Goal: Task Accomplishment & Management: Manage account settings

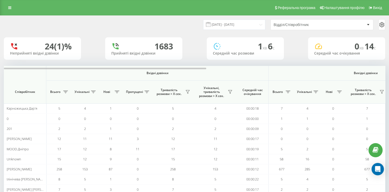
click at [297, 25] on div "Відділ/Співробітник" at bounding box center [305, 25] width 62 height 4
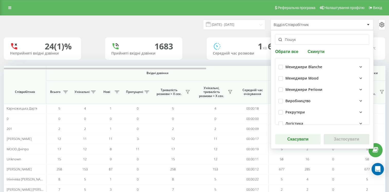
click at [292, 66] on div "Менеджери Blanche" at bounding box center [304, 67] width 37 height 4
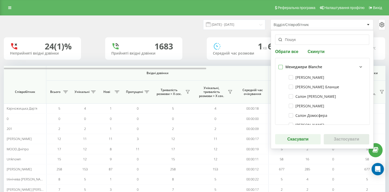
click at [280, 65] on label at bounding box center [281, 65] width 4 height 0
checkbox input "true"
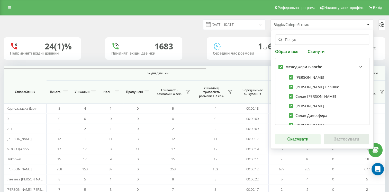
checkbox input "true"
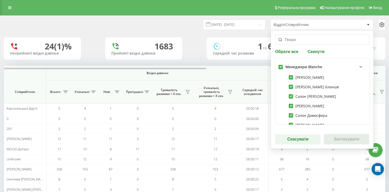
checkbox input "true"
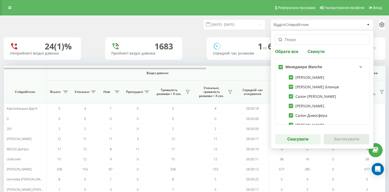
checkbox input "true"
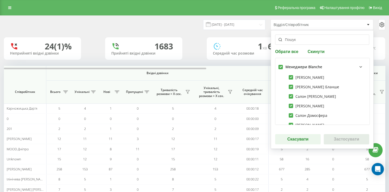
checkbox input "true"
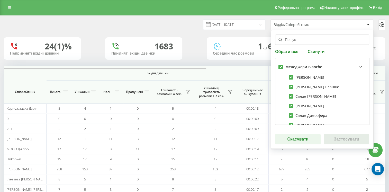
checkbox input "true"
click at [343, 139] on button "Застосувати" at bounding box center [347, 139] width 46 height 10
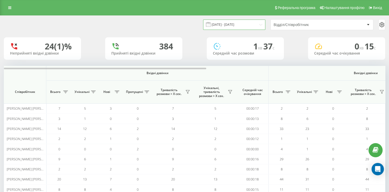
click at [244, 23] on input "22.07.2025 - 22.08.2025" at bounding box center [234, 25] width 62 height 10
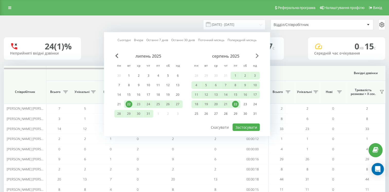
click at [257, 56] on span "Next Month" at bounding box center [257, 56] width 3 height 5
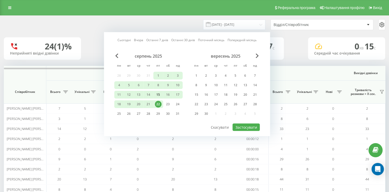
click at [159, 94] on div "15" at bounding box center [158, 94] width 7 height 7
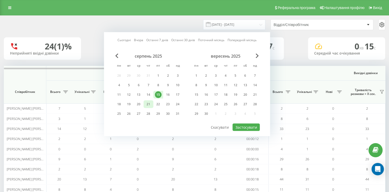
click at [150, 103] on div "21" at bounding box center [148, 104] width 7 height 7
click at [242, 126] on button "Застосувати" at bounding box center [246, 127] width 27 height 7
type input "15.08.2025 - 21.08.2025"
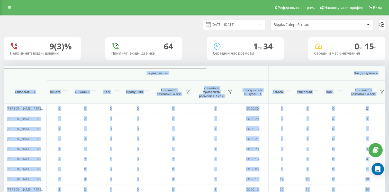
scroll to position [37, 0]
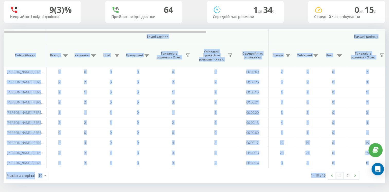
drag, startPoint x: 10, startPoint y: 71, endPoint x: 367, endPoint y: 171, distance: 370.6
click at [367, 171] on div "Вхідні дзвінки Вихідні дзвінки Всі дзвінки Співробітник Всього Унікальні Нові П…" at bounding box center [195, 106] width 382 height 154
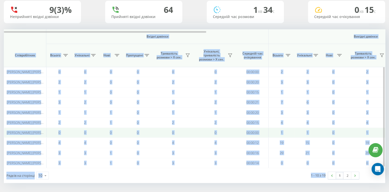
copy div "Вхідні дзвінки Вихідні дзвінки Всі дзвінки Співробітник Всього Унікальні Нові П…"
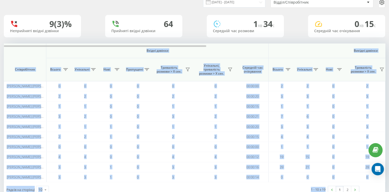
scroll to position [0, 0]
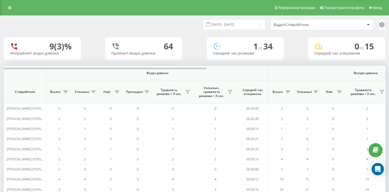
click at [302, 26] on div "Відділ/Співробітник" at bounding box center [305, 25] width 62 height 4
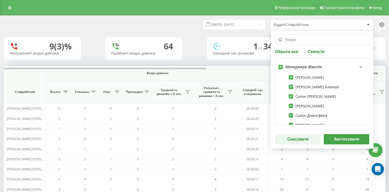
drag, startPoint x: 281, startPoint y: 66, endPoint x: 295, endPoint y: 75, distance: 17.0
click at [281, 65] on label at bounding box center [281, 65] width 4 height 0
checkbox input "false"
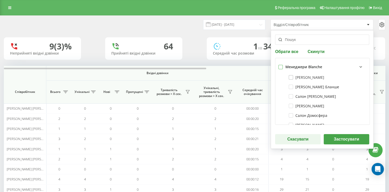
checkbox input "false"
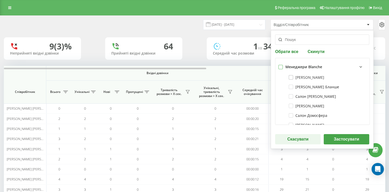
checkbox input "false"
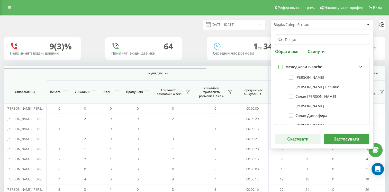
checkbox input "false"
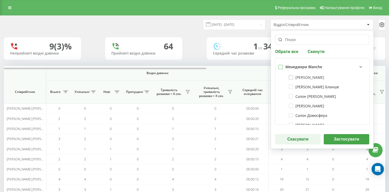
checkbox input "false"
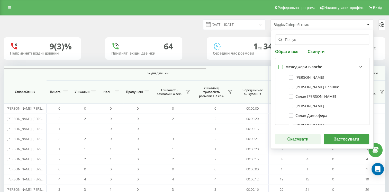
checkbox input "false"
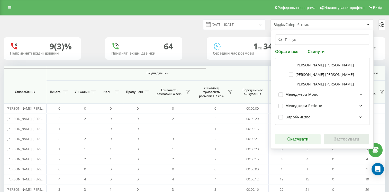
scroll to position [215, 0]
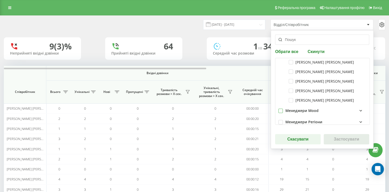
click at [280, 109] on label at bounding box center [281, 109] width 4 height 0
checkbox input "true"
click at [356, 140] on button "Застосувати" at bounding box center [347, 139] width 46 height 10
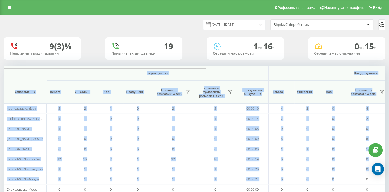
scroll to position [37, 0]
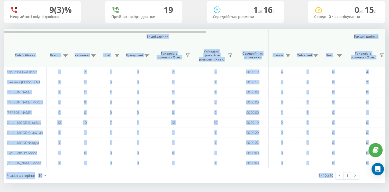
drag, startPoint x: 11, startPoint y: 71, endPoint x: 394, endPoint y: 173, distance: 396.0
click at [389, 155] on html "blanche.ua Проекти blanche.ua Дашборд Центр звернень Аналiтика Ваші звіти Звіт …" at bounding box center [194, 59] width 389 height 192
copy div "Вхідні дзвінки Вихідні дзвінки Всі дзвінки Співробітник Всього Унікальні Нові П…"
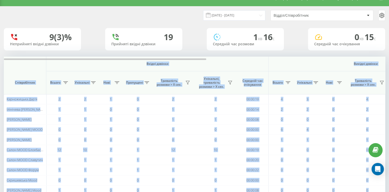
scroll to position [0, 0]
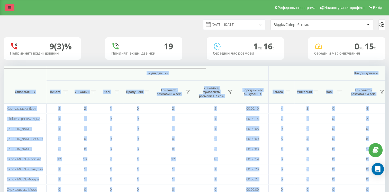
click at [8, 8] on link at bounding box center [9, 7] width 9 height 7
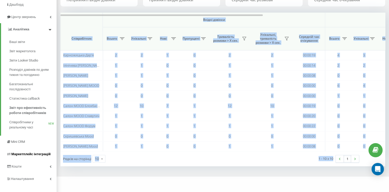
scroll to position [54, 0]
click at [49, 172] on link "Налаштування" at bounding box center [28, 178] width 57 height 12
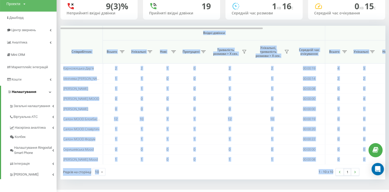
scroll to position [37, 0]
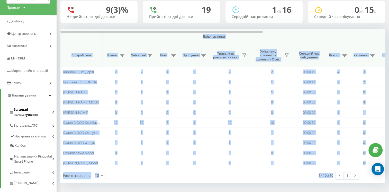
click at [51, 105] on link "Загальні налаштування" at bounding box center [32, 111] width 47 height 16
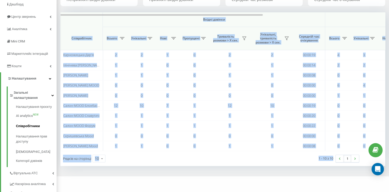
scroll to position [62, 0]
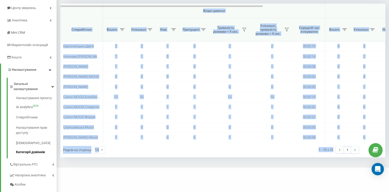
click at [32, 150] on span "Категорії дзвінків" at bounding box center [30, 152] width 29 height 5
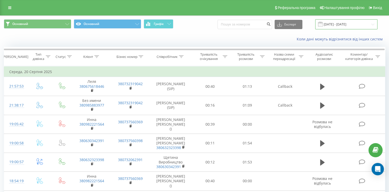
click at [336, 24] on input "20.05.2025 - 20.08.2025" at bounding box center [346, 24] width 62 height 10
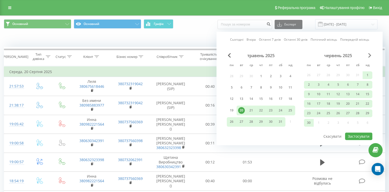
click at [370, 56] on span "Next Month" at bounding box center [370, 55] width 3 height 5
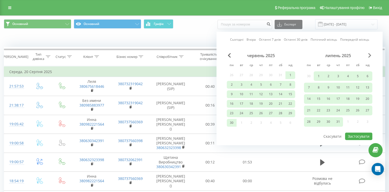
click at [370, 56] on span "Next Month" at bounding box center [370, 55] width 3 height 5
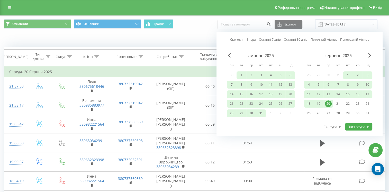
click at [372, 55] on div "серпень 2025" at bounding box center [338, 55] width 68 height 5
click at [371, 55] on span "Next Month" at bounding box center [370, 55] width 3 height 5
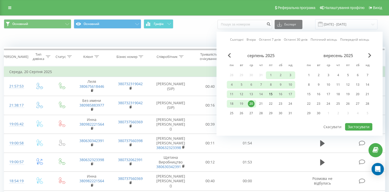
click at [270, 93] on div "15" at bounding box center [271, 94] width 7 height 7
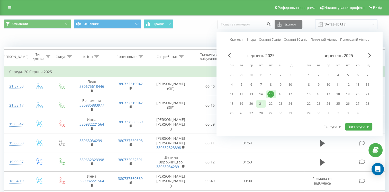
click at [260, 104] on div "21" at bounding box center [261, 103] width 7 height 7
click at [359, 124] on button "Застосувати" at bounding box center [358, 126] width 27 height 7
type input "15.08.2025 - 21.08.2025"
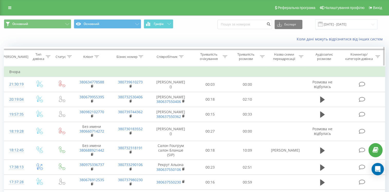
click at [181, 56] on icon at bounding box center [181, 56] width 5 height 3
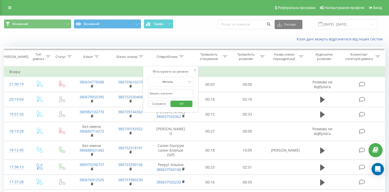
click at [177, 93] on input "text" at bounding box center [170, 93] width 45 height 9
click at [183, 103] on span "OK" at bounding box center [181, 104] width 14 height 8
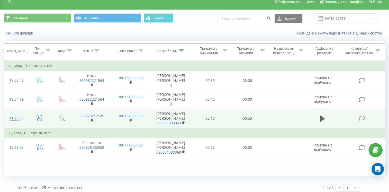
scroll to position [9, 0]
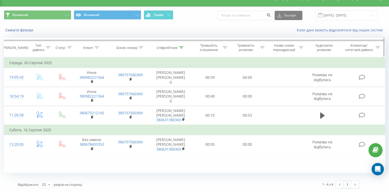
click at [48, 48] on icon at bounding box center [48, 47] width 5 height 3
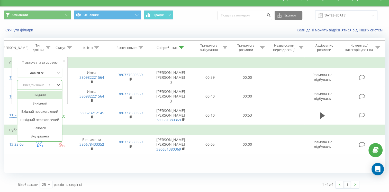
click at [41, 84] on div "Введіть значення" at bounding box center [37, 85] width 37 height 4
click at [43, 94] on div "Вхідний" at bounding box center [39, 95] width 45 height 8
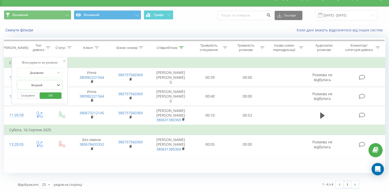
click at [58, 96] on button "OK" at bounding box center [51, 95] width 22 height 6
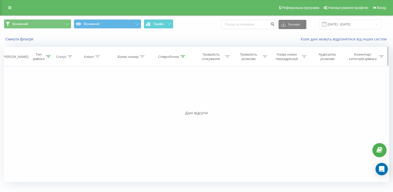
click at [48, 57] on icon at bounding box center [48, 56] width 5 height 3
click at [42, 94] on div at bounding box center [37, 94] width 37 height 5
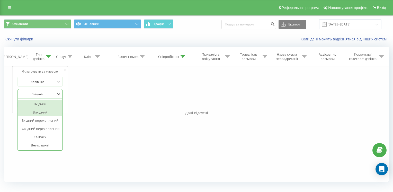
click at [38, 111] on div "Вихідний" at bounding box center [40, 112] width 45 height 8
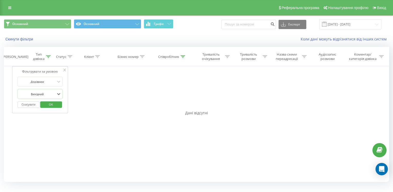
click at [44, 88] on form "Дорівнює option Вихідний, selected. Вихідний Скасувати OK" at bounding box center [39, 94] width 45 height 34
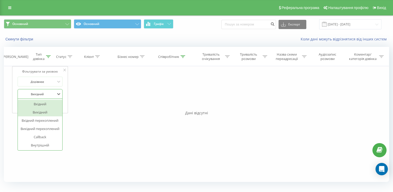
click at [44, 94] on div at bounding box center [37, 94] width 37 height 5
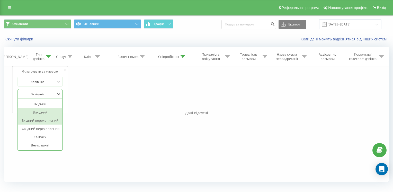
click at [42, 121] on div "Вхідний перехоплений" at bounding box center [40, 120] width 45 height 8
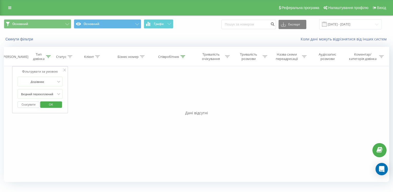
click at [51, 105] on span "OK" at bounding box center [51, 104] width 14 height 8
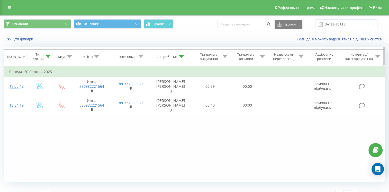
click at [183, 56] on icon at bounding box center [181, 56] width 5 height 3
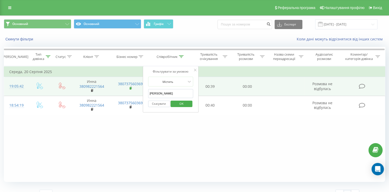
drag, startPoint x: 138, startPoint y: 88, endPoint x: 132, endPoint y: 87, distance: 6.2
click at [132, 87] on table "Фільтрувати за умовою Дорівнює Вхідний перехоплений Скасувати OK Фільтрувати за…" at bounding box center [195, 90] width 382 height 49
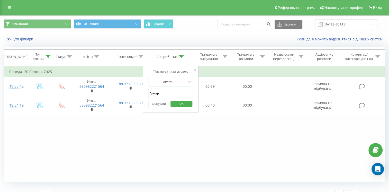
click at [180, 106] on span "OK" at bounding box center [181, 104] width 14 height 8
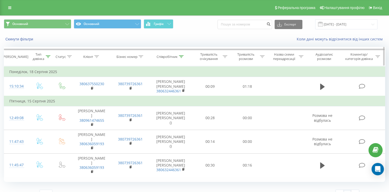
click at [47, 57] on icon at bounding box center [48, 56] width 5 height 3
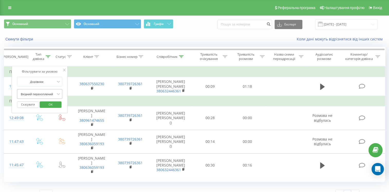
click at [37, 93] on div at bounding box center [37, 94] width 37 height 5
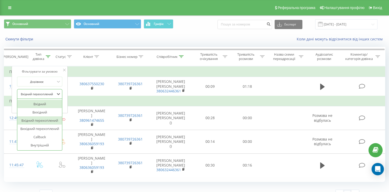
click at [36, 105] on div "Вхідний" at bounding box center [39, 104] width 45 height 8
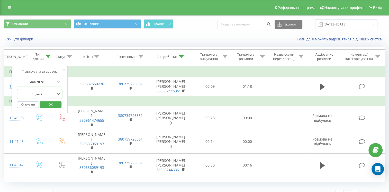
click at [51, 106] on span "OK" at bounding box center [50, 104] width 14 height 8
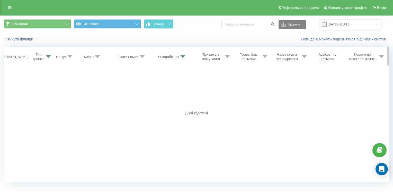
click at [182, 57] on icon at bounding box center [183, 56] width 5 height 3
drag, startPoint x: 171, startPoint y: 94, endPoint x: 125, endPoint y: 92, distance: 45.3
click at [125, 92] on div "Фільтрувати за умовою Дорівнює Вхідний Скасувати OK Фільтрувати за умовою Дорів…" at bounding box center [196, 124] width 385 height 116
click at [186, 103] on span "OK" at bounding box center [183, 104] width 14 height 8
click at [51, 59] on div "Тип дзвінка" at bounding box center [40, 56] width 24 height 9
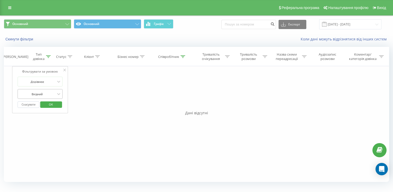
click at [45, 93] on div at bounding box center [37, 94] width 37 height 5
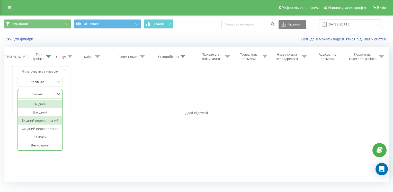
click at [42, 119] on div "Вхідний перехоплений" at bounding box center [40, 120] width 45 height 8
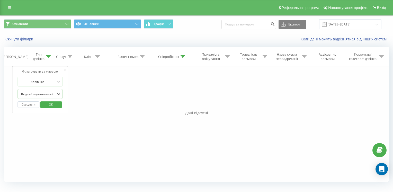
click at [54, 105] on span "OK" at bounding box center [51, 104] width 14 height 8
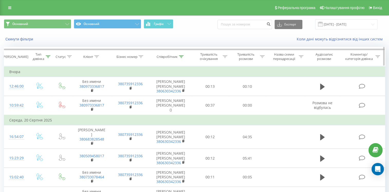
click at [181, 54] on th "Співробітник" at bounding box center [171, 56] width 42 height 19
click at [181, 55] on icon at bounding box center [181, 56] width 5 height 3
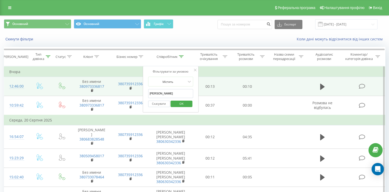
drag, startPoint x: 169, startPoint y: 96, endPoint x: 123, endPoint y: 91, distance: 46.6
click at [128, 90] on table "Фільтрувати за умовою Дорівнює Вхідний перехоплений Скасувати OK Фільтрувати за…" at bounding box center [195, 150] width 382 height 169
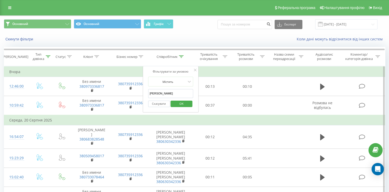
click at [183, 103] on span "OK" at bounding box center [181, 104] width 14 height 8
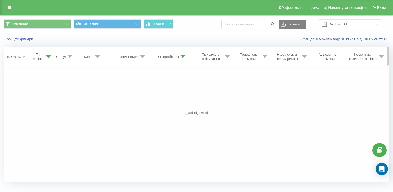
click at [46, 55] on div "Тип дзвінка" at bounding box center [42, 56] width 18 height 9
drag, startPoint x: 37, startPoint y: 93, endPoint x: 37, endPoint y: 98, distance: 4.1
click at [37, 94] on div at bounding box center [37, 94] width 37 height 5
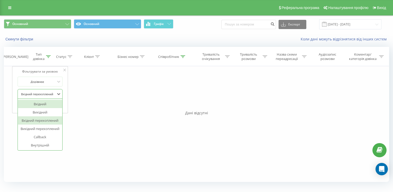
click at [40, 104] on div "Вхідний" at bounding box center [40, 104] width 45 height 8
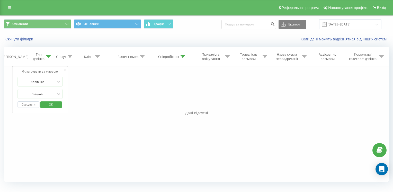
click at [52, 106] on span "OK" at bounding box center [51, 104] width 14 height 8
click at [182, 58] on div at bounding box center [183, 57] width 5 height 4
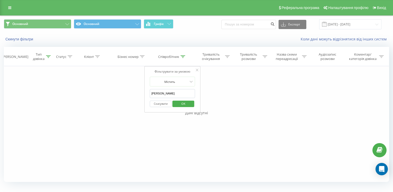
drag, startPoint x: 169, startPoint y: 93, endPoint x: 105, endPoint y: 94, distance: 63.8
click at [105, 94] on div "Фільтрувати за умовою Дорівнює Вхідний Скасувати OK Фільтрувати за умовою Дорів…" at bounding box center [196, 124] width 385 height 116
click at [183, 102] on span "OK" at bounding box center [183, 104] width 14 height 8
click at [47, 56] on icon at bounding box center [48, 56] width 5 height 3
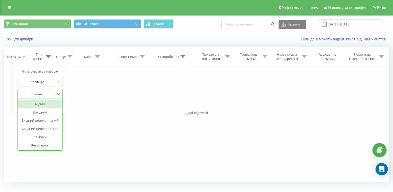
click at [36, 96] on div "Вхідний" at bounding box center [38, 94] width 38 height 8
click at [36, 118] on div "Вхідний перехоплений" at bounding box center [40, 120] width 45 height 8
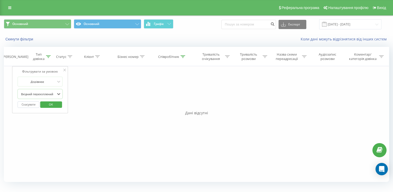
click at [50, 104] on span "OK" at bounding box center [51, 104] width 14 height 8
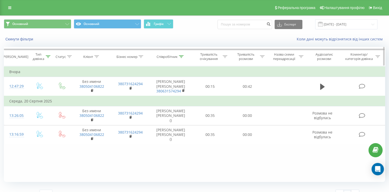
click at [182, 57] on icon at bounding box center [181, 56] width 5 height 3
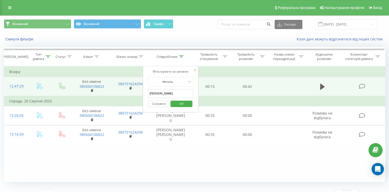
drag, startPoint x: 146, startPoint y: 91, endPoint x: 137, endPoint y: 91, distance: 8.5
click at [137, 91] on table "Фільтрувати за умовою Дорівнює Вхідний перехоплений Скасувати OK Фільтрувати за…" at bounding box center [195, 105] width 382 height 78
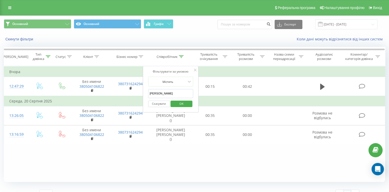
click at [182, 105] on span "OK" at bounding box center [181, 104] width 14 height 8
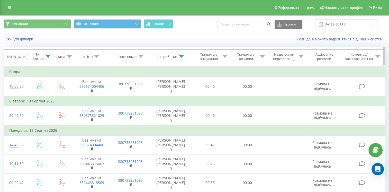
click at [48, 55] on div at bounding box center [48, 57] width 5 height 4
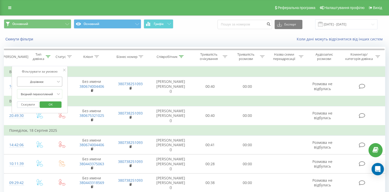
click at [43, 82] on div at bounding box center [37, 81] width 37 height 5
click at [12, 91] on div "Фільтрувати за умовою 2 results available. Use Up and Down to choose options, p…" at bounding box center [40, 89] width 56 height 47
click at [32, 95] on div at bounding box center [37, 94] width 37 height 5
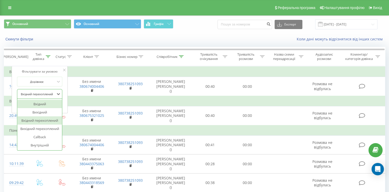
click at [35, 102] on div "Вхідний" at bounding box center [39, 104] width 45 height 8
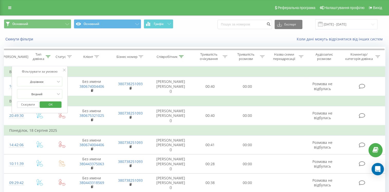
click at [55, 104] on span "OK" at bounding box center [50, 104] width 14 height 8
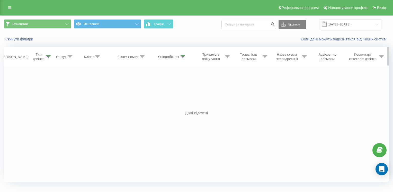
click at [182, 57] on icon at bounding box center [183, 56] width 5 height 3
drag, startPoint x: 159, startPoint y: 92, endPoint x: 109, endPoint y: 102, distance: 50.5
click at [130, 94] on div "Фільтрувати за умовою Дорівнює Вхідний Скасувати OK Фільтрувати за умовою Дорів…" at bounding box center [196, 124] width 385 height 116
click at [185, 104] on span "OK" at bounding box center [183, 104] width 14 height 8
click at [49, 57] on icon at bounding box center [48, 56] width 5 height 3
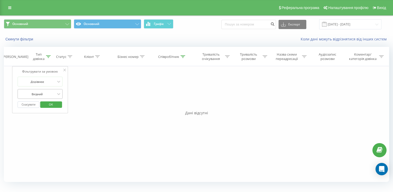
click at [44, 94] on div at bounding box center [37, 94] width 37 height 5
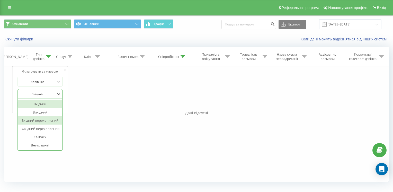
click at [37, 122] on div "Вхідний перехоплений" at bounding box center [40, 120] width 45 height 8
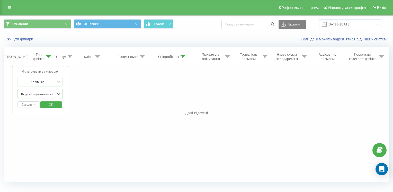
click at [54, 103] on span "OK" at bounding box center [51, 104] width 14 height 8
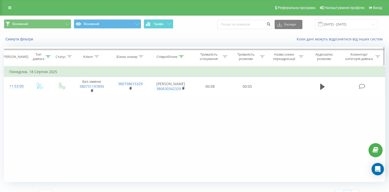
click at [182, 56] on icon at bounding box center [181, 56] width 5 height 3
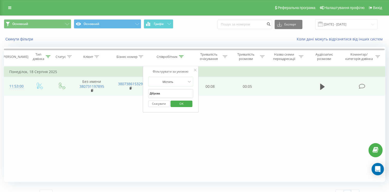
drag, startPoint x: 164, startPoint y: 91, endPoint x: 108, endPoint y: 93, distance: 55.6
click at [108, 93] on table "Фільтрувати за умовою Дорівнює Вхідний перехоплений Скасувати OK Фільтрувати за…" at bounding box center [195, 81] width 382 height 30
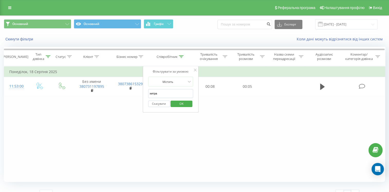
drag, startPoint x: 180, startPoint y: 103, endPoint x: 65, endPoint y: 101, distance: 115.6
click at [180, 103] on span "OK" at bounding box center [181, 104] width 14 height 8
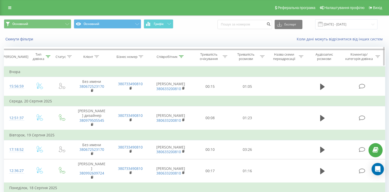
click at [46, 58] on div at bounding box center [48, 57] width 5 height 4
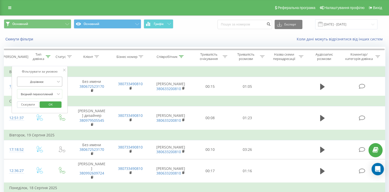
click at [38, 82] on div at bounding box center [37, 81] width 37 height 5
click at [64, 82] on div "Фільтрувати за умовою 2 results available. Use Up and Down to choose options, p…" at bounding box center [40, 89] width 56 height 47
click at [58, 92] on icon at bounding box center [58, 93] width 5 height 5
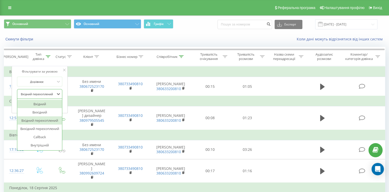
click at [44, 102] on div "Вхідний" at bounding box center [39, 104] width 45 height 8
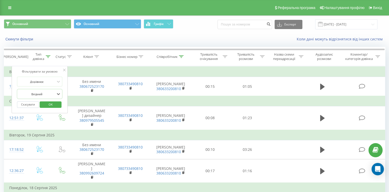
click at [51, 105] on span "OK" at bounding box center [50, 104] width 14 height 8
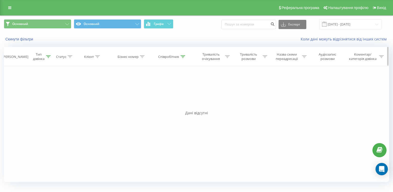
click at [180, 57] on div "Співробітник" at bounding box center [171, 57] width 27 height 4
drag, startPoint x: 165, startPoint y: 94, endPoint x: 122, endPoint y: 91, distance: 42.6
click at [122, 91] on div "Фільтрувати за умовою Дорівнює Вхідний Скасувати OK Фільтрувати за умовою Дорів…" at bounding box center [196, 124] width 385 height 116
click at [185, 101] on span "OK" at bounding box center [183, 104] width 14 height 8
click at [47, 57] on icon at bounding box center [48, 56] width 5 height 3
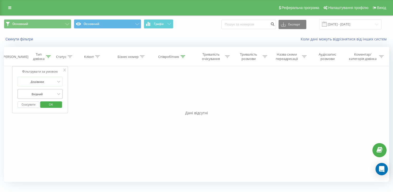
click at [42, 92] on div at bounding box center [37, 94] width 37 height 5
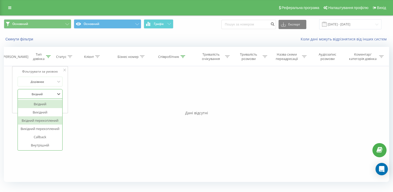
click at [40, 119] on div "Вхідний перехоплений" at bounding box center [40, 120] width 45 height 8
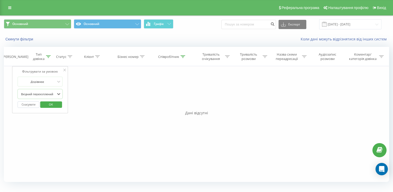
click at [55, 106] on span "OK" at bounding box center [51, 104] width 14 height 8
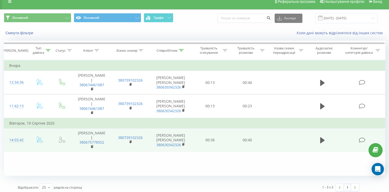
scroll to position [9, 0]
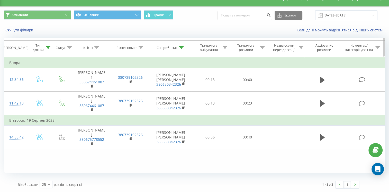
click at [181, 48] on icon at bounding box center [181, 47] width 5 height 3
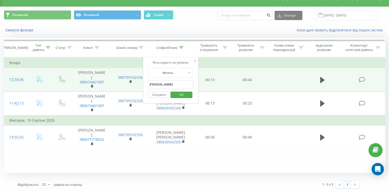
drag, startPoint x: 173, startPoint y: 84, endPoint x: 61, endPoint y: 85, distance: 112.2
click at [62, 84] on table "Фільтрувати за умовою Дорівнює Вхідний перехоплений Скасувати OK Фільтрувати за…" at bounding box center [195, 103] width 382 height 92
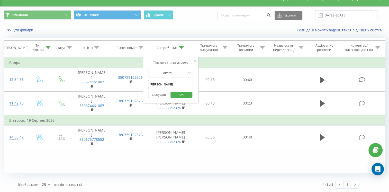
click at [182, 95] on span "OK" at bounding box center [181, 95] width 14 height 8
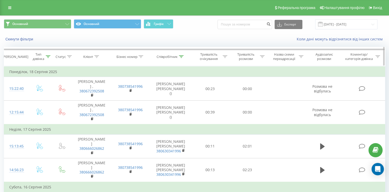
click at [47, 56] on icon at bounding box center [48, 56] width 5 height 3
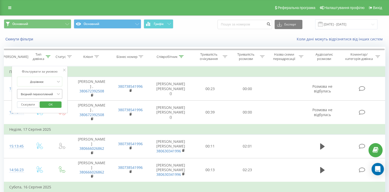
click at [43, 94] on div at bounding box center [37, 94] width 37 height 5
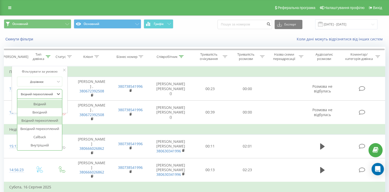
click at [38, 105] on div "Вхідний" at bounding box center [39, 104] width 45 height 8
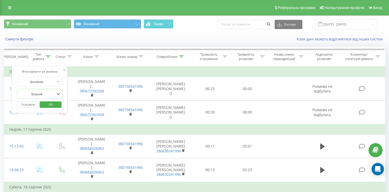
click at [57, 106] on span "OK" at bounding box center [50, 104] width 14 height 8
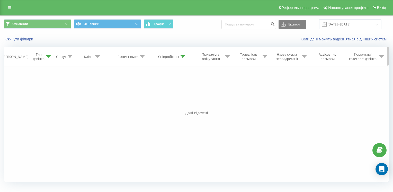
click at [182, 57] on icon at bounding box center [183, 56] width 5 height 3
click at [47, 56] on icon at bounding box center [48, 56] width 5 height 3
click at [42, 92] on div at bounding box center [37, 94] width 37 height 5
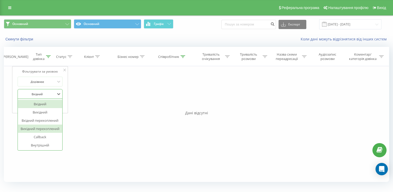
click at [47, 127] on div "Вихідний перехоплений" at bounding box center [40, 129] width 45 height 8
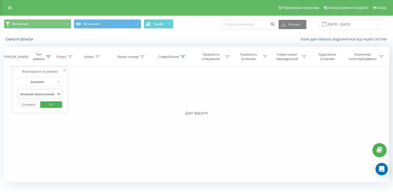
click at [57, 104] on span "OK" at bounding box center [51, 104] width 14 height 8
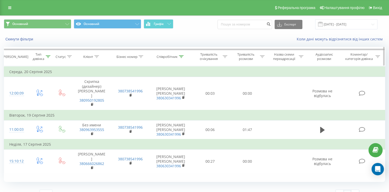
click at [48, 55] on icon at bounding box center [48, 56] width 5 height 3
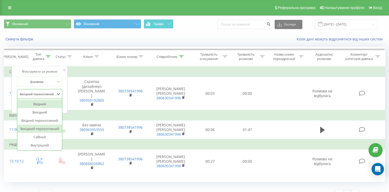
click at [47, 95] on div at bounding box center [37, 94] width 37 height 5
click at [42, 102] on div "Вхідний" at bounding box center [39, 104] width 45 height 8
click at [46, 92] on div at bounding box center [37, 94] width 37 height 5
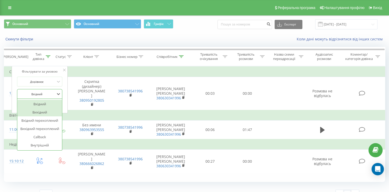
click at [41, 111] on div "Вихідний" at bounding box center [39, 112] width 45 height 8
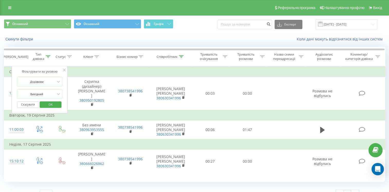
click at [56, 105] on span "OK" at bounding box center [50, 104] width 14 height 8
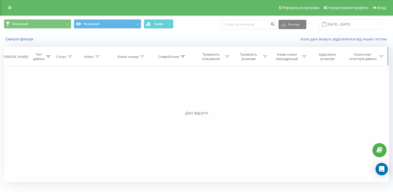
click at [183, 56] on icon at bounding box center [183, 56] width 5 height 3
drag, startPoint x: 167, startPoint y: 94, endPoint x: 134, endPoint y: 91, distance: 33.3
click at [134, 91] on div "Фільтрувати за умовою Дорівнює Вихідний Скасувати OK Фільтрувати за умовою Дорі…" at bounding box center [196, 124] width 385 height 116
click at [185, 107] on span "OK" at bounding box center [183, 104] width 14 height 8
click at [50, 58] on div at bounding box center [48, 57] width 5 height 4
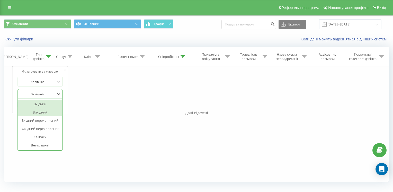
click at [43, 92] on div at bounding box center [37, 94] width 37 height 5
click at [39, 104] on div "Вхідний" at bounding box center [40, 104] width 45 height 8
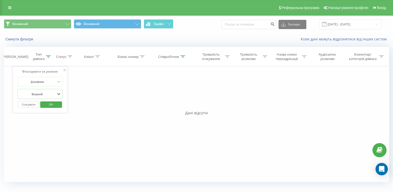
click at [50, 103] on span "OK" at bounding box center [51, 104] width 14 height 8
click at [48, 57] on icon at bounding box center [48, 56] width 5 height 3
click at [41, 95] on div at bounding box center [37, 94] width 37 height 5
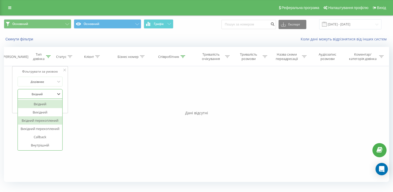
click at [36, 123] on div "Вхідний перехоплений" at bounding box center [40, 120] width 45 height 8
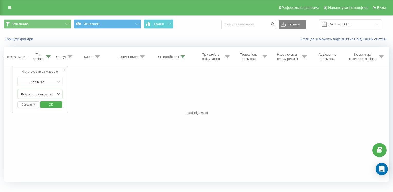
click at [50, 106] on span "OK" at bounding box center [51, 104] width 14 height 8
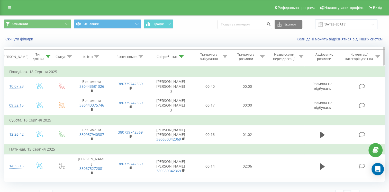
click at [182, 57] on icon at bounding box center [181, 56] width 5 height 3
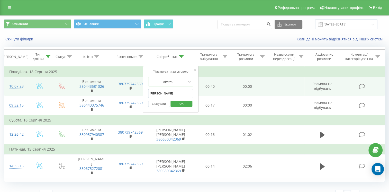
drag, startPoint x: 171, startPoint y: 92, endPoint x: 129, endPoint y: 94, distance: 42.0
click at [129, 94] on table "Фільтрувати за умовою Дорівнює Вхідний перехоплений Скасувати OK Фільтрувати за…" at bounding box center [195, 122] width 382 height 112
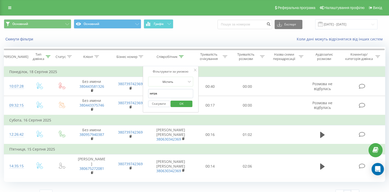
click at [180, 102] on span "OK" at bounding box center [181, 104] width 14 height 8
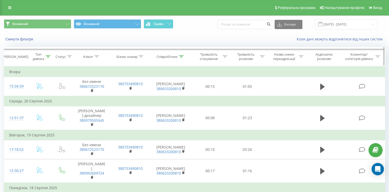
click at [47, 57] on icon at bounding box center [48, 56] width 5 height 3
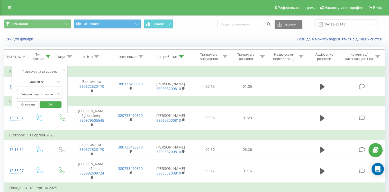
click at [46, 96] on div at bounding box center [37, 94] width 37 height 5
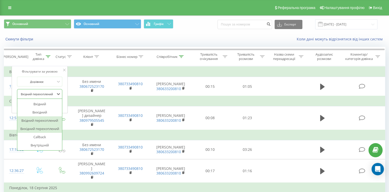
click at [39, 130] on div "Вихідний перехоплений" at bounding box center [39, 129] width 45 height 8
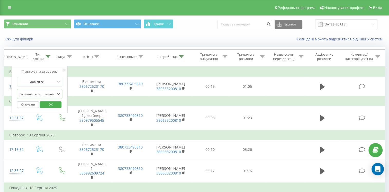
click at [51, 107] on span "OK" at bounding box center [50, 104] width 14 height 8
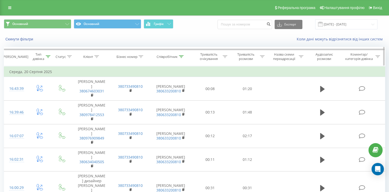
click at [48, 55] on icon at bounding box center [48, 56] width 5 height 3
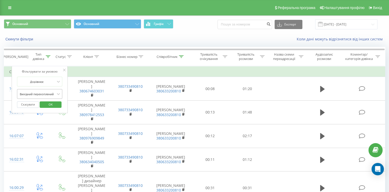
click at [45, 91] on div "Вихідний перехоплений" at bounding box center [37, 94] width 38 height 8
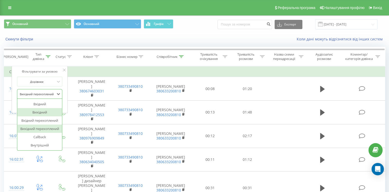
click at [43, 111] on div "Вихідний" at bounding box center [39, 112] width 45 height 8
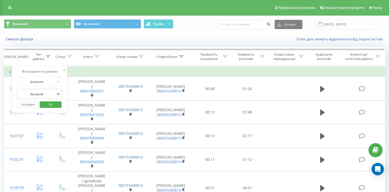
click at [50, 106] on span "OK" at bounding box center [50, 104] width 14 height 8
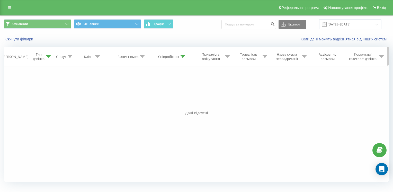
click at [183, 57] on icon at bounding box center [183, 56] width 5 height 3
drag, startPoint x: 164, startPoint y: 92, endPoint x: 130, endPoint y: 88, distance: 33.5
click at [130, 88] on div "Фільтрувати за умовою Дорівнює Вихідний Скасувати OK Фільтрувати за умовою Дорі…" at bounding box center [196, 124] width 385 height 116
click at [184, 104] on span "OK" at bounding box center [183, 104] width 14 height 8
click at [49, 57] on icon at bounding box center [48, 56] width 5 height 3
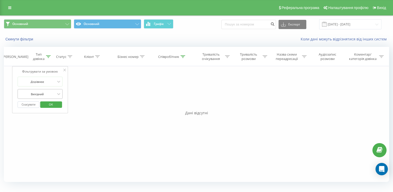
click at [52, 92] on div at bounding box center [37, 94] width 37 height 5
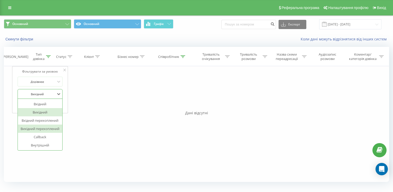
click at [40, 127] on div "Вихідний перехоплений" at bounding box center [40, 129] width 45 height 8
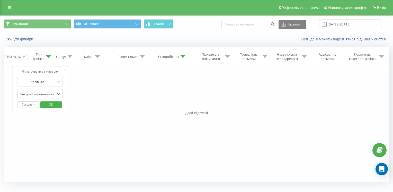
click at [54, 105] on span "OK" at bounding box center [51, 104] width 14 height 8
click at [183, 56] on icon at bounding box center [183, 56] width 5 height 3
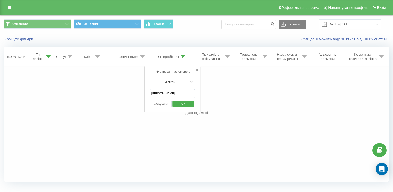
click at [111, 92] on div "Фільтрувати за умовою Дорівнює Вихідний перехоплений Скасувати OK Фільтрувати з…" at bounding box center [196, 124] width 385 height 116
click at [182, 104] on span "OK" at bounding box center [183, 104] width 14 height 8
click at [49, 56] on icon at bounding box center [48, 56] width 5 height 3
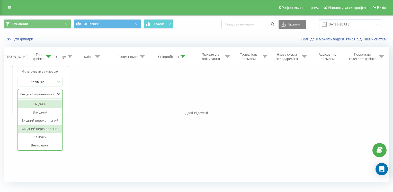
click at [42, 90] on div "Вихідний перехоплений" at bounding box center [38, 94] width 38 height 8
click at [38, 109] on div "Вихідний" at bounding box center [40, 112] width 45 height 8
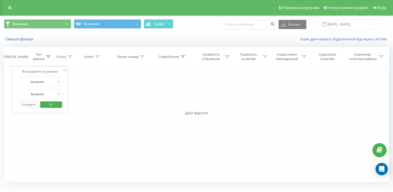
click at [48, 102] on span "OK" at bounding box center [51, 104] width 14 height 8
click at [46, 59] on div "Тип дзвінка" at bounding box center [42, 56] width 18 height 9
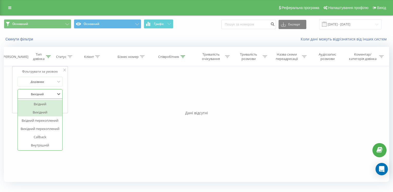
click at [39, 92] on div at bounding box center [37, 94] width 37 height 5
click at [42, 103] on div "Вхідний" at bounding box center [40, 104] width 45 height 8
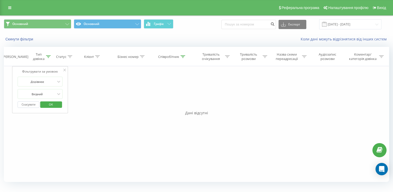
click at [48, 102] on span "OK" at bounding box center [51, 104] width 14 height 8
click at [46, 56] on icon at bounding box center [48, 56] width 5 height 3
click at [46, 93] on div at bounding box center [37, 94] width 37 height 5
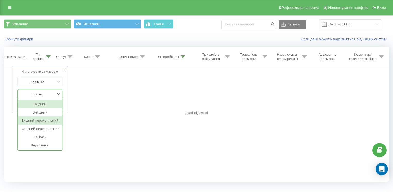
click at [42, 122] on div "Вхідний перехоплений" at bounding box center [40, 120] width 45 height 8
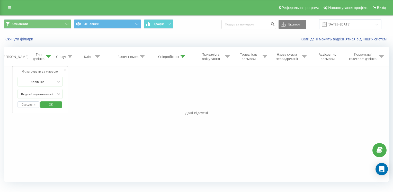
click at [55, 102] on span "OK" at bounding box center [51, 104] width 14 height 8
click at [184, 56] on icon at bounding box center [183, 56] width 5 height 3
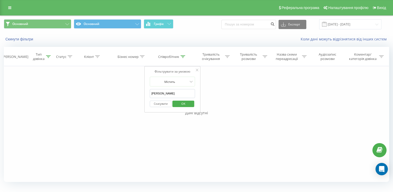
drag, startPoint x: 173, startPoint y: 90, endPoint x: 136, endPoint y: 95, distance: 37.4
click at [136, 95] on div "Фільтрувати за умовою Дорівнює Вхідний перехоплений Скасувати OK Фільтрувати за…" at bounding box center [196, 124] width 385 height 116
click at [181, 102] on span "OK" at bounding box center [183, 104] width 14 height 8
click at [49, 56] on icon at bounding box center [48, 56] width 5 height 3
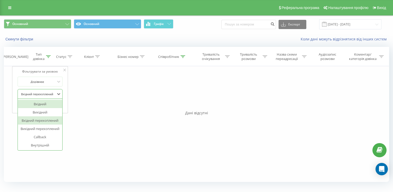
click at [47, 94] on div at bounding box center [37, 94] width 37 height 5
click at [43, 105] on div "Вхідний" at bounding box center [40, 104] width 45 height 8
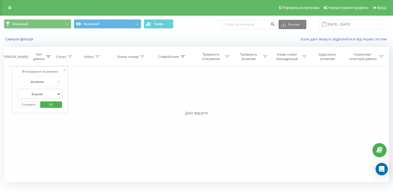
click at [52, 104] on span "OK" at bounding box center [51, 104] width 14 height 8
click at [48, 57] on icon at bounding box center [48, 56] width 5 height 3
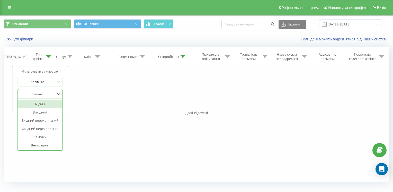
click at [45, 94] on div at bounding box center [37, 94] width 37 height 5
click at [38, 122] on div "Вхідний перехоплений" at bounding box center [40, 120] width 45 height 8
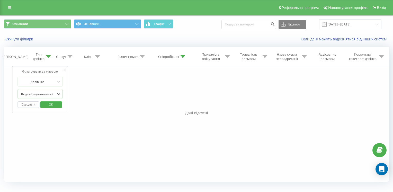
drag, startPoint x: 43, startPoint y: 89, endPoint x: 43, endPoint y: 96, distance: 7.2
click at [43, 89] on div "Вхідний перехоплений" at bounding box center [39, 94] width 45 height 10
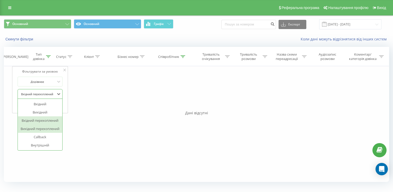
click at [37, 128] on div "Вихідний перехоплений" at bounding box center [40, 129] width 45 height 8
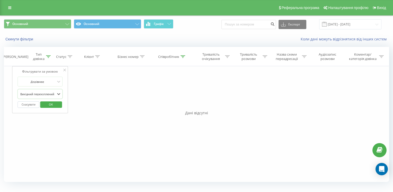
click at [52, 104] on span "OK" at bounding box center [51, 104] width 14 height 8
click at [48, 58] on div at bounding box center [48, 57] width 5 height 4
click at [46, 96] on div at bounding box center [37, 94] width 37 height 5
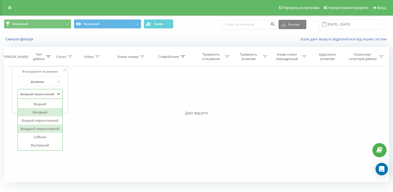
click at [43, 111] on div "Вихідний" at bounding box center [40, 112] width 45 height 8
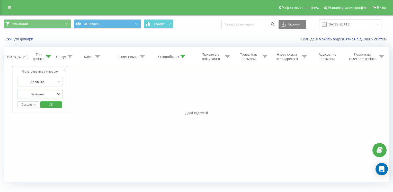
click at [54, 105] on span "OK" at bounding box center [51, 104] width 14 height 8
click at [182, 56] on icon at bounding box center [183, 56] width 5 height 3
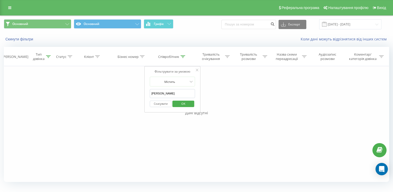
drag, startPoint x: 167, startPoint y: 91, endPoint x: 137, endPoint y: 95, distance: 30.2
click at [137, 95] on div "Фільтрувати за умовою Дорівнює Вихідний Скасувати OK Фільтрувати за умовою Дорі…" at bounding box center [196, 124] width 385 height 116
click at [186, 104] on span "OK" at bounding box center [183, 104] width 14 height 8
click at [48, 57] on icon at bounding box center [48, 56] width 5 height 3
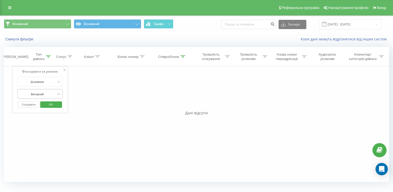
click at [42, 92] on div at bounding box center [37, 94] width 37 height 5
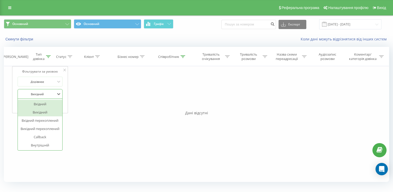
click at [42, 103] on div "Вхідний" at bounding box center [40, 104] width 45 height 8
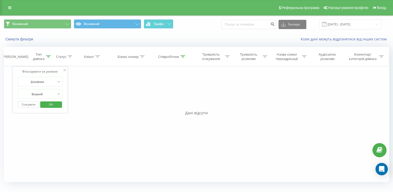
click at [48, 102] on span "OK" at bounding box center [51, 104] width 14 height 8
click at [49, 57] on icon at bounding box center [48, 56] width 5 height 3
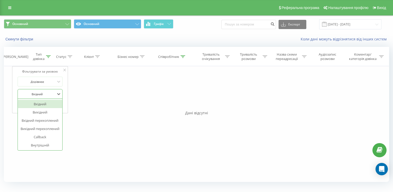
click at [42, 94] on div at bounding box center [37, 94] width 37 height 5
click at [46, 118] on div "Вхідний перехоплений" at bounding box center [40, 120] width 45 height 8
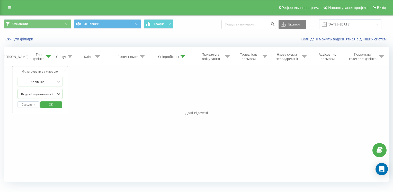
click at [54, 103] on span "OK" at bounding box center [51, 104] width 14 height 8
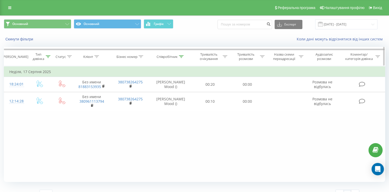
click at [182, 57] on icon at bounding box center [181, 56] width 5 height 3
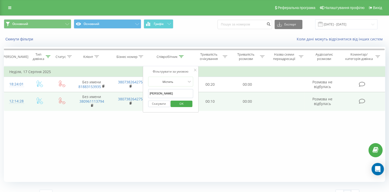
drag, startPoint x: 172, startPoint y: 92, endPoint x: 134, endPoint y: 93, distance: 38.1
click at [135, 93] on table "Фільтрувати за умовою Дорівнює Вхідний перехоплений Скасувати OK Фільтрувати за…" at bounding box center [195, 88] width 382 height 45
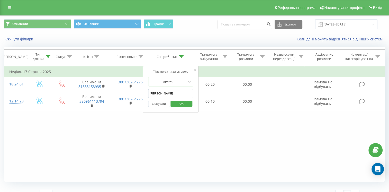
click at [177, 106] on span "OK" at bounding box center [181, 104] width 14 height 8
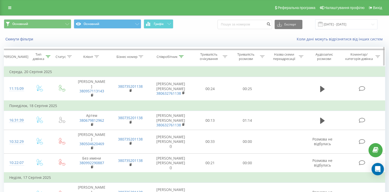
click at [48, 58] on div at bounding box center [48, 57] width 5 height 4
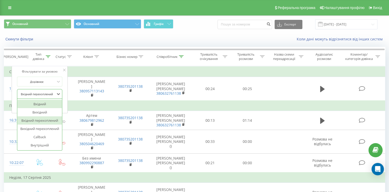
click at [46, 93] on div at bounding box center [37, 94] width 37 height 5
click at [43, 103] on div "Вхідний" at bounding box center [39, 104] width 45 height 8
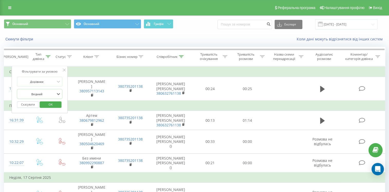
click at [53, 103] on span "OK" at bounding box center [50, 104] width 14 height 8
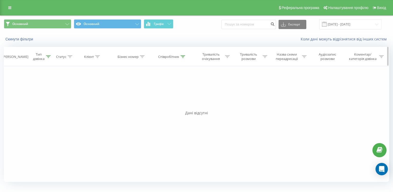
click at [183, 55] on div at bounding box center [183, 57] width 5 height 4
drag, startPoint x: 147, startPoint y: 93, endPoint x: 134, endPoint y: 95, distance: 13.0
click at [134, 95] on div "Фільтрувати за умовою Дорівнює Вхідний Скасувати OK Фільтрувати за умовою Дорів…" at bounding box center [196, 124] width 385 height 116
click at [183, 105] on span "OK" at bounding box center [183, 104] width 14 height 8
click at [50, 57] on icon at bounding box center [48, 56] width 5 height 3
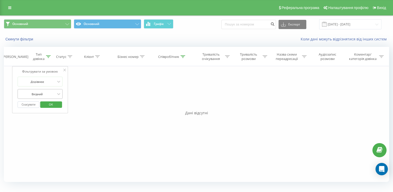
click at [42, 95] on div at bounding box center [37, 94] width 37 height 5
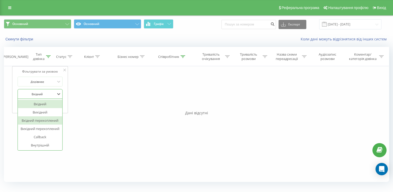
click at [46, 120] on div "Вхідний перехоплений" at bounding box center [40, 120] width 45 height 8
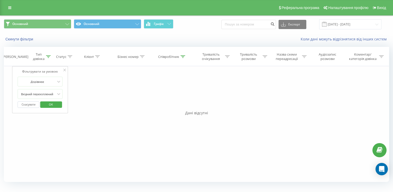
click at [52, 105] on span "OK" at bounding box center [51, 104] width 14 height 8
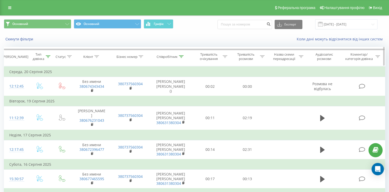
click at [182, 57] on icon at bounding box center [181, 56] width 5 height 3
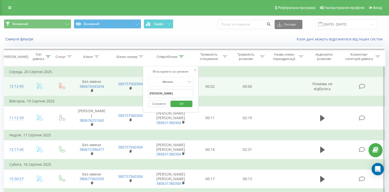
drag, startPoint x: 167, startPoint y: 93, endPoint x: 135, endPoint y: 90, distance: 32.0
click at [135, 90] on table "Фільтрувати за умовою Дорівнює Вхідний перехоплений Скасувати OK Фільтрувати за…" at bounding box center [195, 142] width 382 height 152
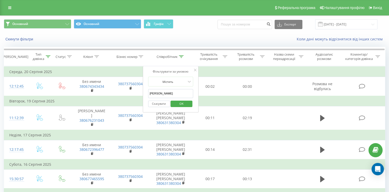
click at [183, 103] on span "OK" at bounding box center [181, 104] width 14 height 8
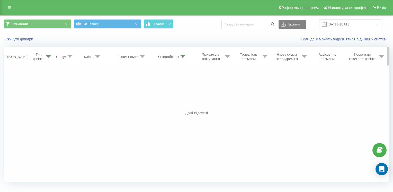
click at [49, 56] on icon at bounding box center [48, 56] width 5 height 3
click at [50, 94] on div at bounding box center [37, 94] width 37 height 5
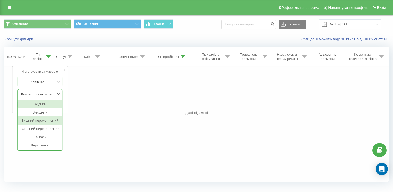
click at [47, 102] on div "Вхідний" at bounding box center [40, 104] width 45 height 8
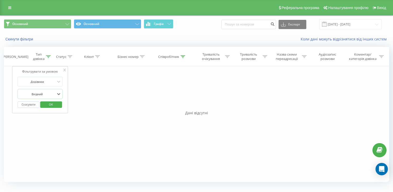
click at [52, 104] on span "OK" at bounding box center [51, 104] width 14 height 8
drag, startPoint x: 48, startPoint y: 58, endPoint x: 46, endPoint y: 60, distance: 3.1
click at [48, 58] on div at bounding box center [48, 57] width 5 height 4
click at [46, 92] on div at bounding box center [37, 94] width 37 height 5
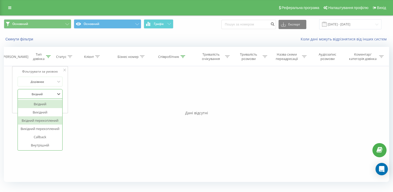
click at [44, 120] on div "Вхідний перехоплений" at bounding box center [40, 120] width 45 height 8
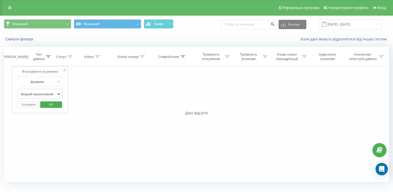
click at [51, 103] on span "OK" at bounding box center [51, 104] width 14 height 8
click at [182, 56] on icon at bounding box center [183, 56] width 5 height 3
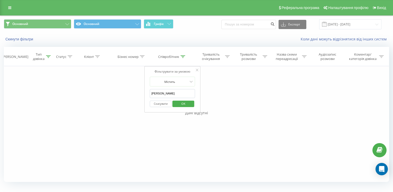
drag, startPoint x: 167, startPoint y: 93, endPoint x: 137, endPoint y: 94, distance: 29.9
click at [138, 94] on div "Фільтрувати за умовою Дорівнює Вхідний перехоплений Скасувати OK Фільтрувати за…" at bounding box center [196, 124] width 385 height 116
click at [186, 104] on span "OK" at bounding box center [183, 104] width 14 height 8
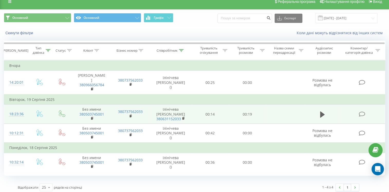
scroll to position [9, 0]
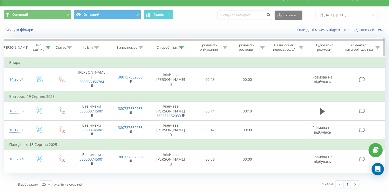
click at [49, 47] on icon at bounding box center [48, 47] width 5 height 3
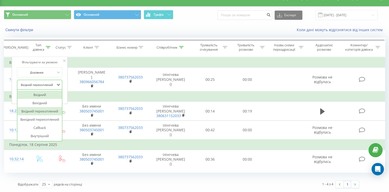
click at [47, 85] on div at bounding box center [37, 84] width 37 height 5
click at [43, 92] on div "Вхідний" at bounding box center [39, 95] width 45 height 8
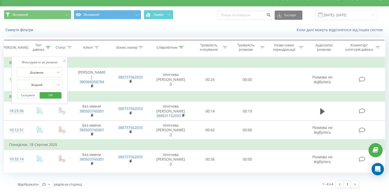
click at [48, 95] on span "OK" at bounding box center [50, 95] width 14 height 8
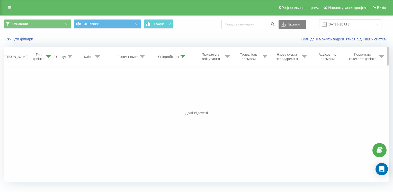
click at [183, 57] on icon at bounding box center [183, 56] width 5 height 3
drag, startPoint x: 154, startPoint y: 91, endPoint x: 137, endPoint y: 90, distance: 17.2
click at [138, 90] on div "Фільтрувати за умовою Дорівнює Вхідний Скасувати OK Фільтрувати за умовою Дорів…" at bounding box center [196, 124] width 385 height 116
click at [188, 102] on span "OK" at bounding box center [183, 104] width 14 height 8
click at [182, 57] on icon at bounding box center [183, 56] width 5 height 3
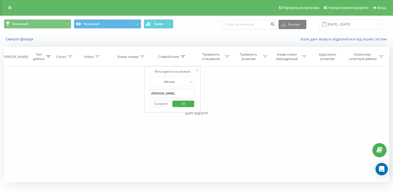
drag, startPoint x: 144, startPoint y: 93, endPoint x: 141, endPoint y: 94, distance: 3.1
click at [142, 93] on div "Фільтрувати за умовою Дорівнює Вхідний Скасувати OK Фільтрувати за умовою Дорів…" at bounding box center [196, 124] width 385 height 116
click at [179, 104] on span "OK" at bounding box center [183, 104] width 14 height 8
click at [48, 56] on icon at bounding box center [48, 56] width 5 height 3
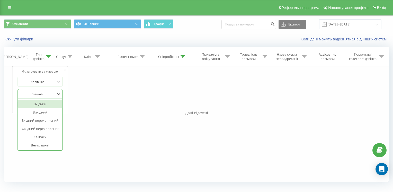
click at [46, 94] on div at bounding box center [37, 94] width 37 height 5
click at [40, 122] on div "Вхідний перехоплений" at bounding box center [40, 120] width 45 height 8
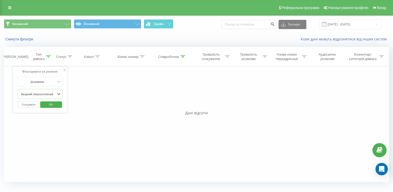
click at [54, 103] on span "OK" at bounding box center [51, 104] width 14 height 8
click at [49, 57] on icon at bounding box center [48, 56] width 5 height 3
click at [183, 56] on div at bounding box center [183, 57] width 5 height 4
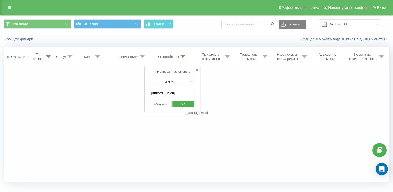
drag, startPoint x: 167, startPoint y: 92, endPoint x: 132, endPoint y: 90, distance: 35.3
click at [132, 90] on div "Фільтрувати за умовою Дорівнює Вхідний перехоплений Скасувати OK Фільтрувати за…" at bounding box center [196, 124] width 385 height 116
click at [181, 103] on span "OK" at bounding box center [183, 104] width 14 height 8
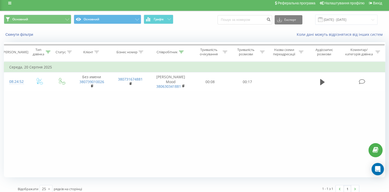
scroll to position [9, 0]
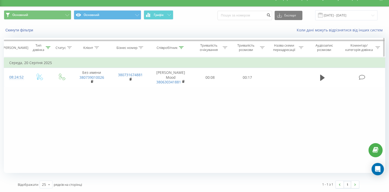
click at [50, 47] on icon at bounding box center [48, 47] width 5 height 3
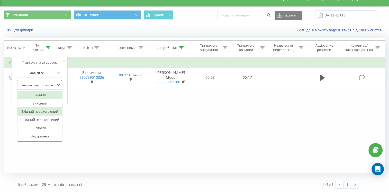
click at [49, 84] on div at bounding box center [37, 85] width 37 height 5
click at [45, 94] on div "Вхідний" at bounding box center [39, 95] width 45 height 8
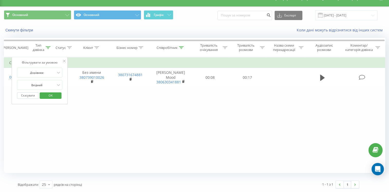
click at [54, 95] on span "OK" at bounding box center [50, 95] width 14 height 8
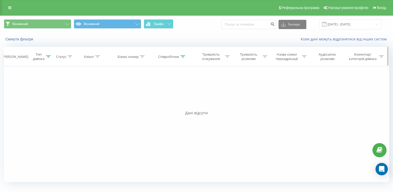
click at [182, 57] on icon at bounding box center [183, 56] width 5 height 3
click at [167, 94] on input "Теличко" at bounding box center [172, 93] width 45 height 9
click at [166, 94] on input "Теличко" at bounding box center [172, 93] width 45 height 9
paste input "алон MOOD Блокбастер"
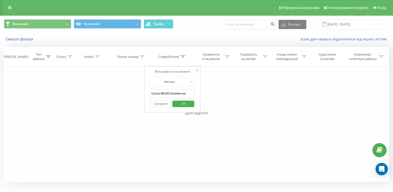
click at [185, 103] on span "OK" at bounding box center [183, 104] width 14 height 8
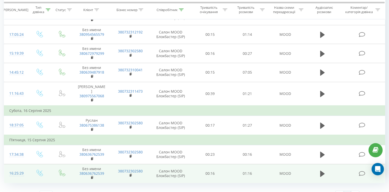
scroll to position [142, 0]
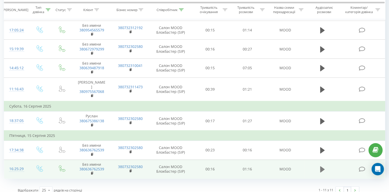
click at [321, 166] on icon at bounding box center [322, 169] width 5 height 6
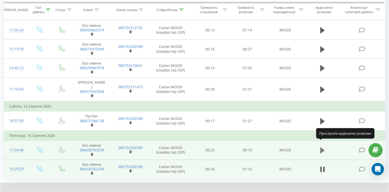
click at [325, 146] on button at bounding box center [323, 150] width 8 height 8
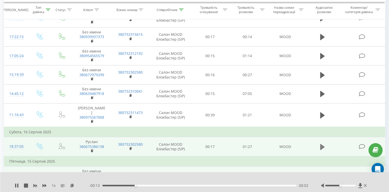
click at [320, 143] on button at bounding box center [323, 147] width 8 height 8
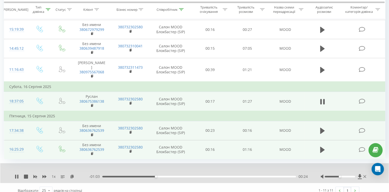
scroll to position [162, 0]
click at [18, 174] on icon at bounding box center [17, 176] width 1 height 4
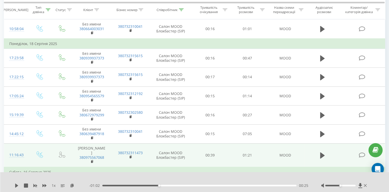
scroll to position [85, 0]
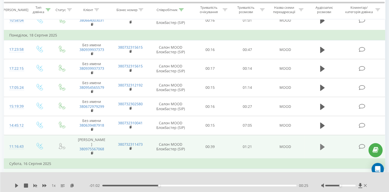
click at [321, 144] on icon at bounding box center [322, 147] width 5 height 6
click at [26, 186] on icon at bounding box center [26, 185] width 4 height 4
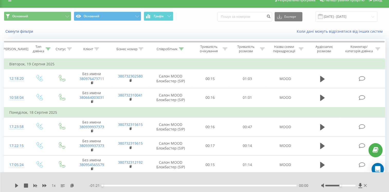
scroll to position [0, 0]
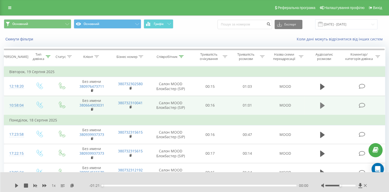
click at [320, 106] on icon at bounding box center [322, 105] width 5 height 7
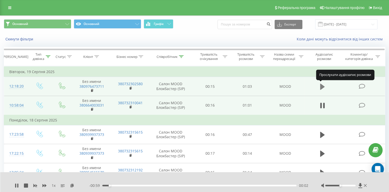
click at [323, 85] on icon at bounding box center [322, 86] width 5 height 6
click at [26, 184] on icon at bounding box center [26, 185] width 4 height 4
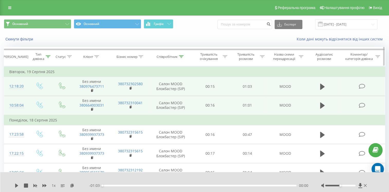
click at [183, 56] on icon at bounding box center [181, 56] width 5 height 3
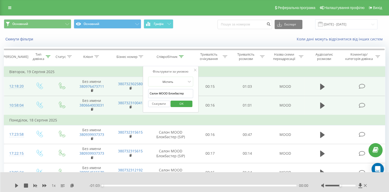
click at [175, 92] on input "Салон MOOD Блокбастер" at bounding box center [170, 93] width 45 height 9
paste input "лавутич"
click at [179, 102] on span "OK" at bounding box center [181, 104] width 14 height 8
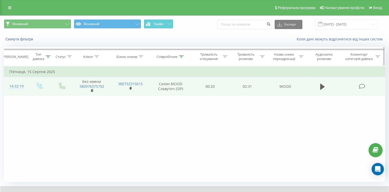
click at [48, 56] on icon at bounding box center [48, 56] width 5 height 3
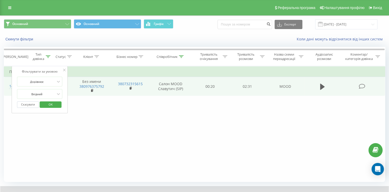
click at [116, 124] on div "Фільтрувати за умовою Дорівнює Вхідний Скасувати OK Фільтрувати за умовою Дорів…" at bounding box center [195, 124] width 382 height 116
click at [116, 136] on div "Фільтрувати за умовою Дорівнює Вхідний Скасувати OK Фільтрувати за умовою Дорів…" at bounding box center [195, 124] width 382 height 116
click at [52, 105] on span "OK" at bounding box center [50, 104] width 14 height 8
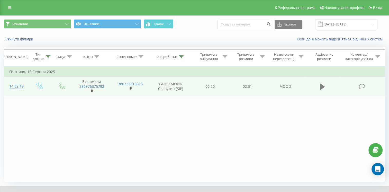
click at [321, 86] on icon at bounding box center [322, 86] width 5 height 6
click at [49, 56] on icon at bounding box center [48, 56] width 5 height 3
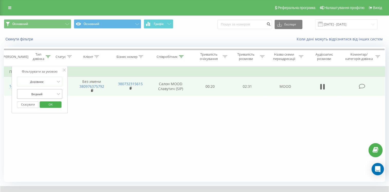
click at [46, 92] on div at bounding box center [37, 94] width 37 height 5
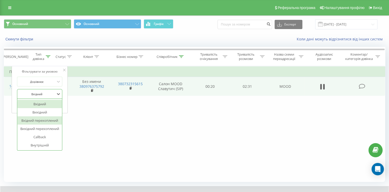
click at [39, 121] on div "Вхідний перехоплений" at bounding box center [39, 120] width 45 height 8
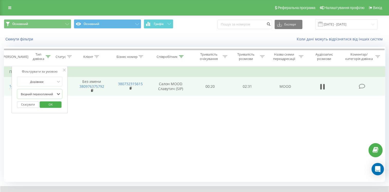
click at [55, 105] on span "OK" at bounding box center [50, 104] width 14 height 8
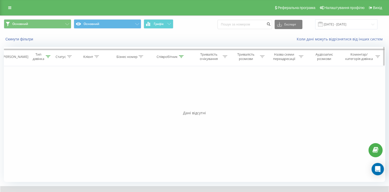
click at [182, 58] on div at bounding box center [181, 57] width 5 height 4
click at [172, 91] on input "Салон MOOD Славутич" at bounding box center [170, 93] width 45 height 9
paste input "орум"
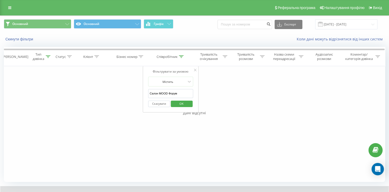
type input "Салон MOOD Форум"
click at [181, 102] on span "OK" at bounding box center [181, 104] width 14 height 8
click at [47, 56] on icon at bounding box center [48, 56] width 5 height 3
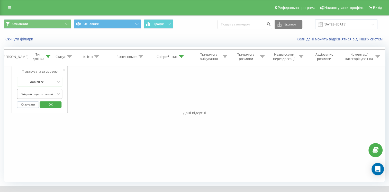
click at [42, 94] on div at bounding box center [37, 94] width 37 height 5
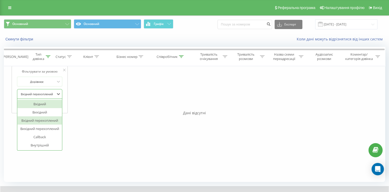
click at [41, 103] on div "Вхідний" at bounding box center [39, 104] width 45 height 8
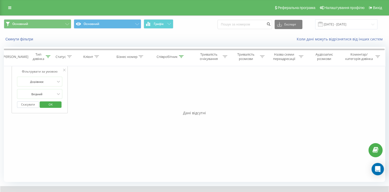
click at [51, 104] on span "OK" at bounding box center [50, 104] width 14 height 8
click at [182, 56] on icon at bounding box center [181, 56] width 5 height 3
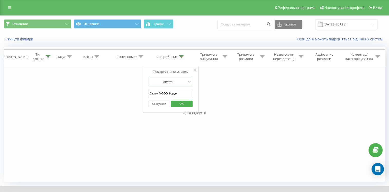
click at [126, 95] on div "Фільтрувати за умовою Дорівнює Вхідний Скасувати OK Фільтрувати за умовою Дорів…" at bounding box center [195, 124] width 382 height 116
click at [101, 96] on div "Фільтрувати за умовою Дорівнює Вхідний Скасувати OK Фільтрувати за умовою Дорів…" at bounding box center [195, 124] width 382 height 116
click at [182, 101] on span "OK" at bounding box center [181, 104] width 14 height 8
click at [47, 56] on icon at bounding box center [48, 56] width 5 height 3
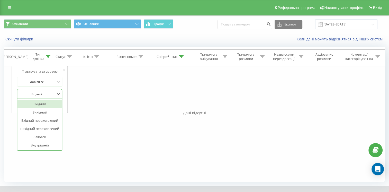
click at [47, 92] on div at bounding box center [37, 94] width 37 height 5
click at [65, 69] on icon at bounding box center [64, 70] width 3 height 3
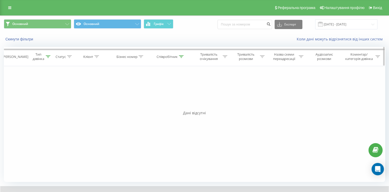
drag, startPoint x: 47, startPoint y: 56, endPoint x: 43, endPoint y: 58, distance: 4.9
click at [47, 56] on icon at bounding box center [48, 56] width 5 height 3
click at [31, 104] on button "Скасувати" at bounding box center [28, 104] width 22 height 6
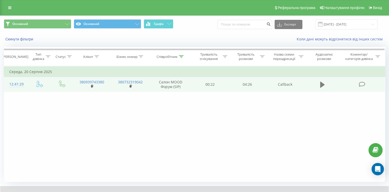
click at [323, 83] on icon at bounding box center [322, 85] width 5 height 6
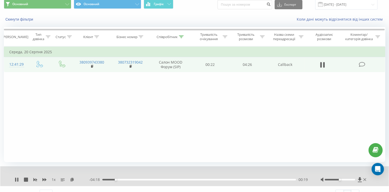
scroll to position [29, 0]
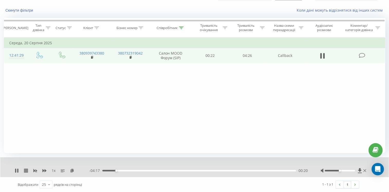
click at [25, 169] on icon at bounding box center [26, 171] width 4 height 4
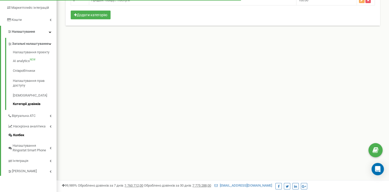
scroll to position [103, 0]
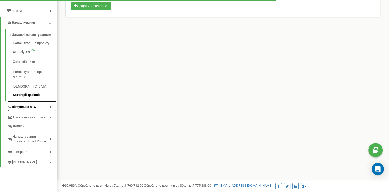
click at [50, 108] on icon at bounding box center [51, 107] width 2 height 3
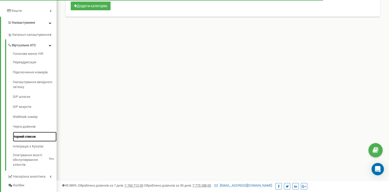
click at [36, 132] on link "Чорний список" at bounding box center [35, 137] width 44 height 10
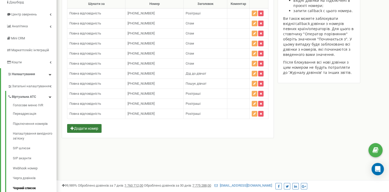
click at [90, 128] on button "Додати номер" at bounding box center [84, 128] width 34 height 9
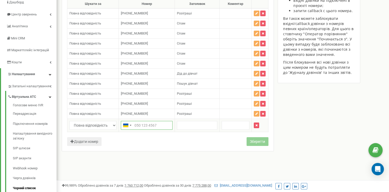
click at [143, 123] on input "text" at bounding box center [147, 125] width 52 height 9
paste input "+380 (73) 462 35 89"
click at [145, 123] on input "+380 (73) 462 35 89" at bounding box center [147, 125] width 52 height 9
drag, startPoint x: 149, startPoint y: 122, endPoint x: 150, endPoint y: 126, distance: 4.2
click at [149, 122] on input "+38073) 462 35 89" at bounding box center [147, 125] width 52 height 9
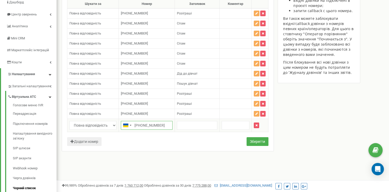
click at [154, 123] on input "+38073462 35 89" at bounding box center [147, 125] width 52 height 9
click at [158, 123] on input "+3807346235 89" at bounding box center [147, 125] width 52 height 9
type input "[PHONE_NUMBER]"
click at [191, 125] on input "text" at bounding box center [197, 125] width 40 height 9
type input "Спам"
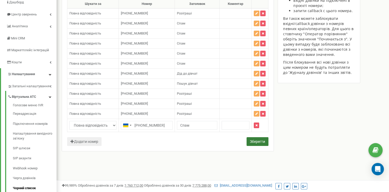
click at [253, 138] on button "Зберегти" at bounding box center [258, 141] width 22 height 9
click at [253, 140] on button "Зберегти" at bounding box center [258, 141] width 22 height 9
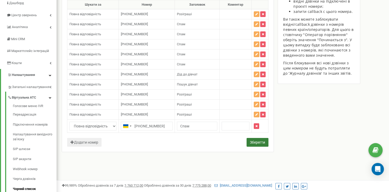
scroll to position [51, 0]
